Goal: Task Accomplishment & Management: Manage account settings

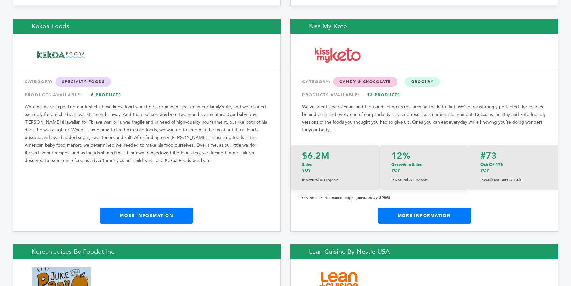
scroll to position [5807, 0]
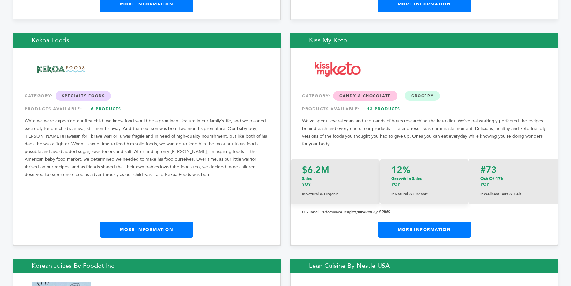
click at [453, 221] on link "More Information" at bounding box center [425, 229] width 94 height 16
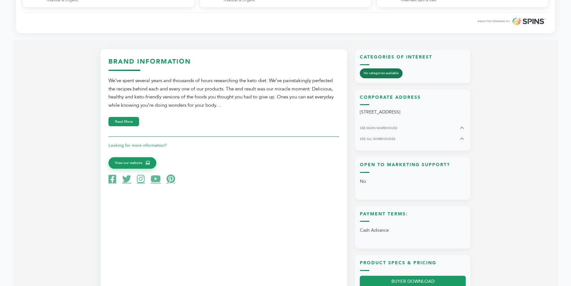
scroll to position [294, 0]
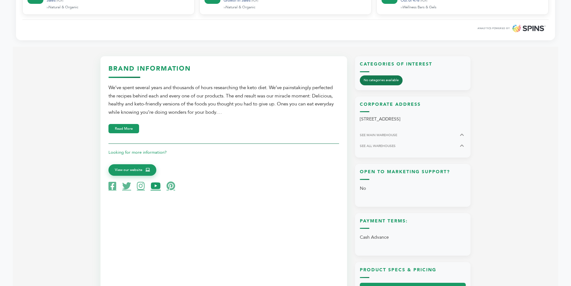
click at [154, 185] on icon at bounding box center [156, 185] width 10 height 9
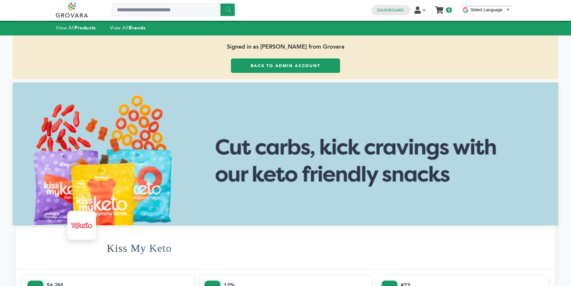
scroll to position [0, 0]
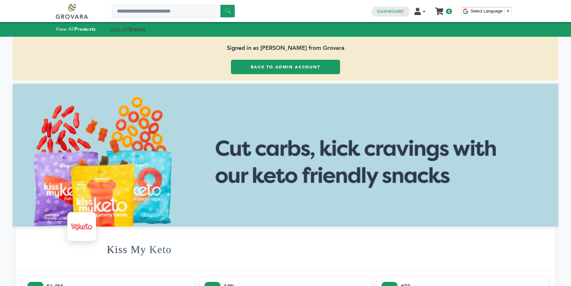
click at [136, 32] on strong "Brands" at bounding box center [137, 29] width 17 height 6
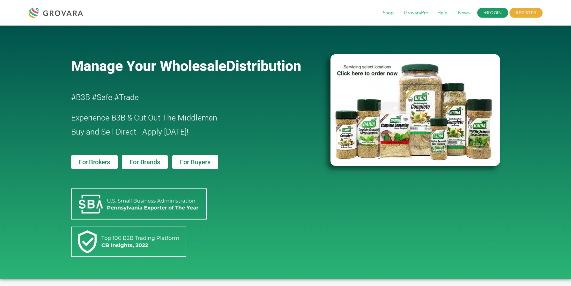
click at [498, 15] on link "LOGIN" at bounding box center [492, 13] width 31 height 10
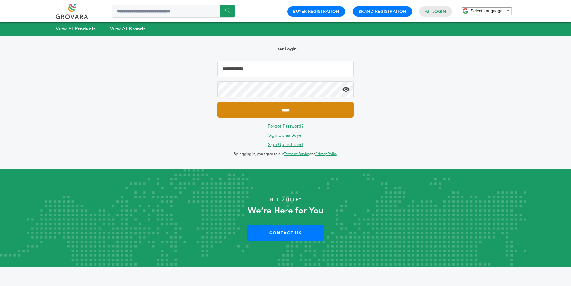
type input "**********"
click at [336, 112] on input "*****" at bounding box center [285, 110] width 137 height 16
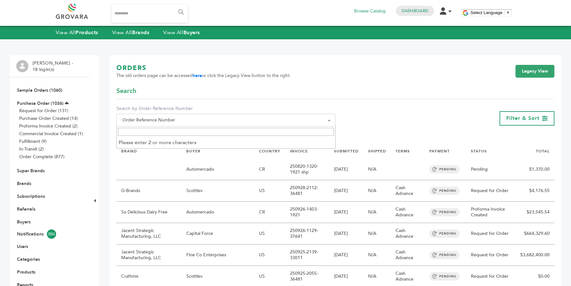
click at [268, 116] on span "Order Reference Number" at bounding box center [226, 120] width 212 height 9
click at [243, 129] on input "Search" at bounding box center [226, 132] width 216 height 8
type input "*"
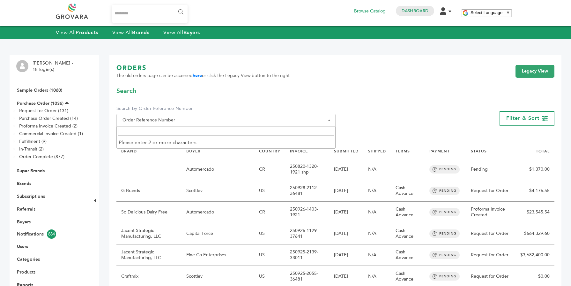
click at [32, 186] on li "Brands" at bounding box center [49, 183] width 66 height 13
click at [27, 183] on link "Brands" at bounding box center [24, 183] width 14 height 6
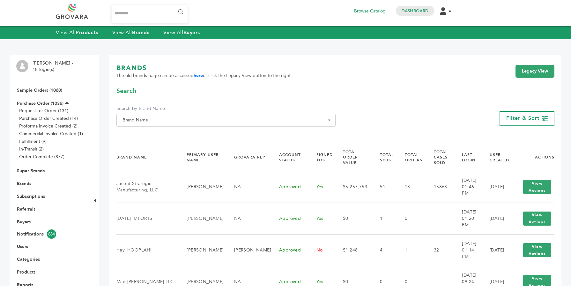
click at [160, 122] on span "Brand Name" at bounding box center [226, 120] width 212 height 9
click at [153, 132] on input "Search" at bounding box center [226, 132] width 216 height 8
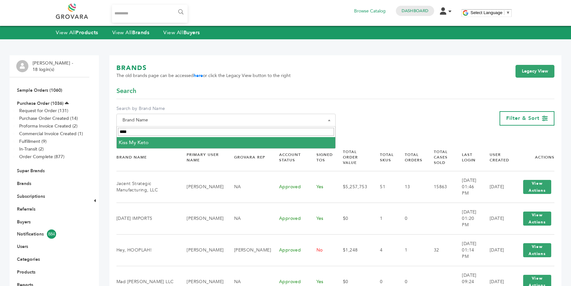
type input "****"
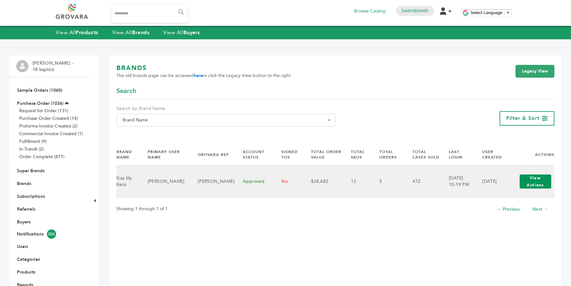
click at [535, 182] on button "View Actions" at bounding box center [536, 181] width 32 height 14
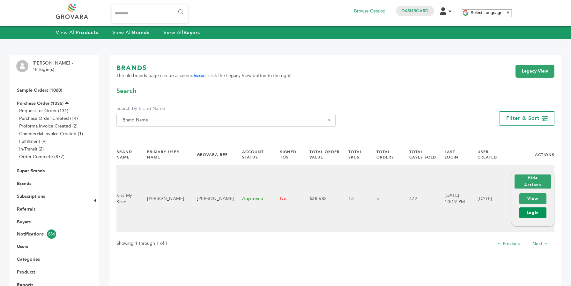
click at [539, 212] on link "Login" at bounding box center [533, 212] width 27 height 11
